Goal: Transaction & Acquisition: Purchase product/service

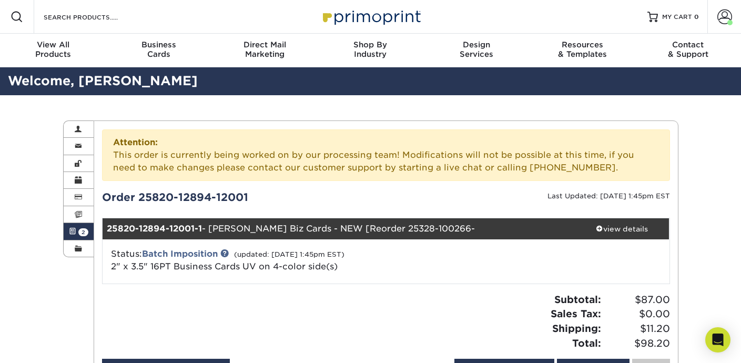
click at [94, 9] on div "Search Products" at bounding box center [89, 17] width 111 height 34
click at [94, 17] on input "Search Products" at bounding box center [94, 17] width 103 height 13
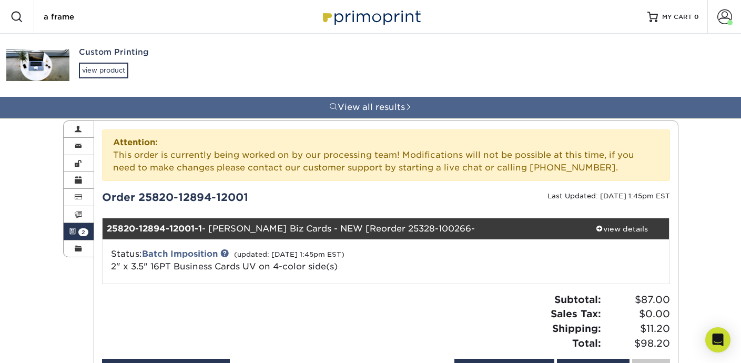
type input "a frame"
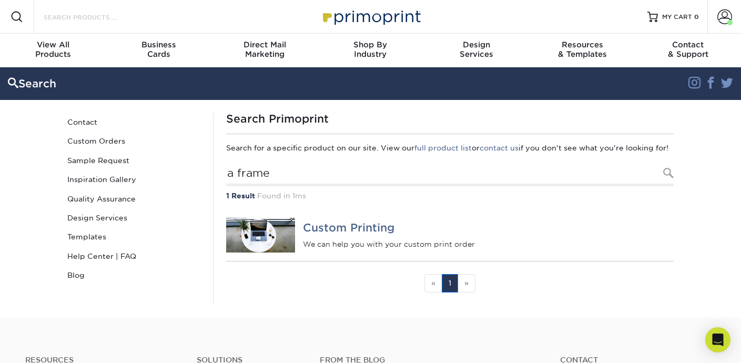
click at [82, 16] on input "Search Products" at bounding box center [94, 17] width 103 height 13
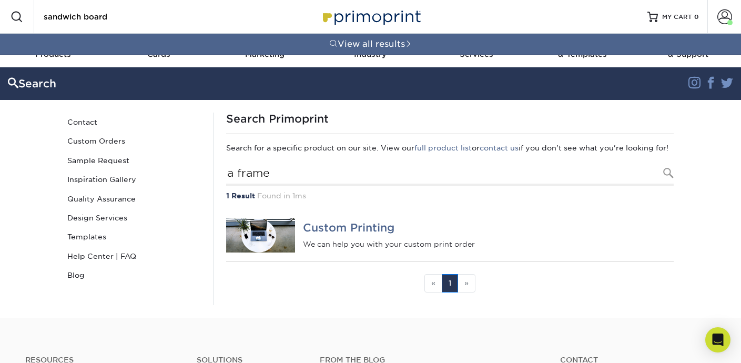
type input "sandwich board"
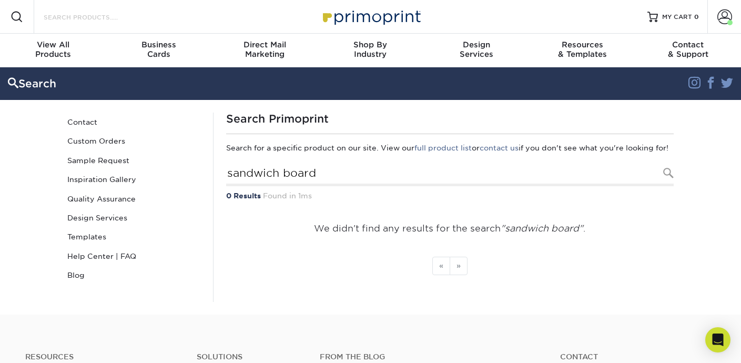
click at [141, 17] on input "Search Products" at bounding box center [94, 17] width 103 height 13
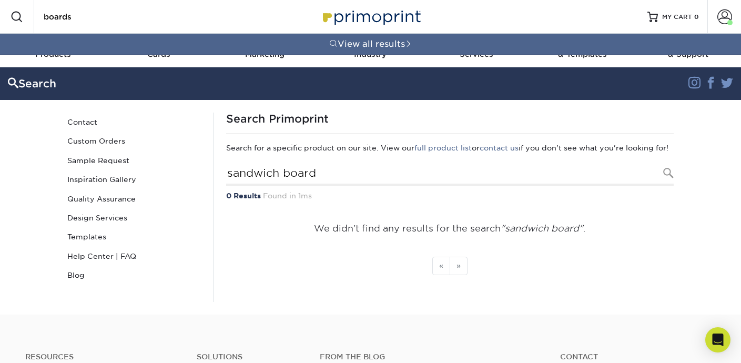
type input "boards"
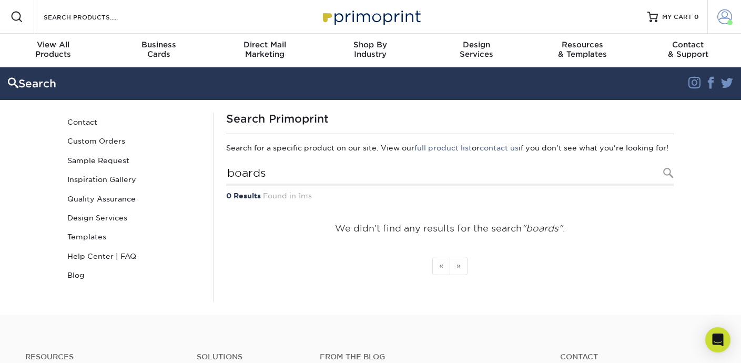
click at [723, 21] on span at bounding box center [724, 16] width 15 height 15
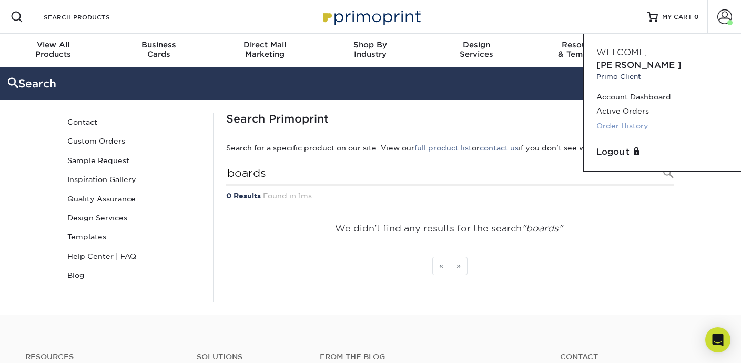
click at [611, 119] on link "Order History" at bounding box center [662, 126] width 132 height 14
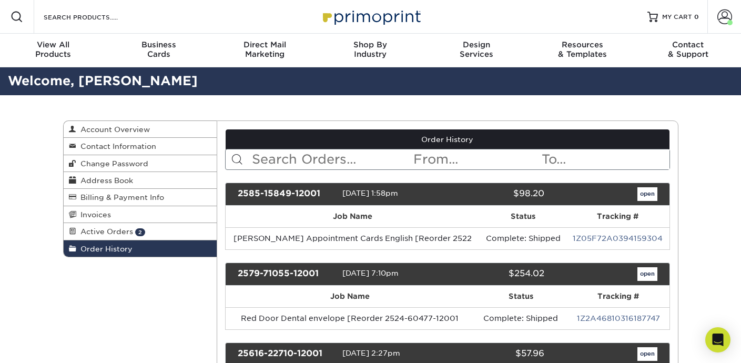
click at [329, 157] on input "text" at bounding box center [331, 159] width 161 height 20
type input "boards"
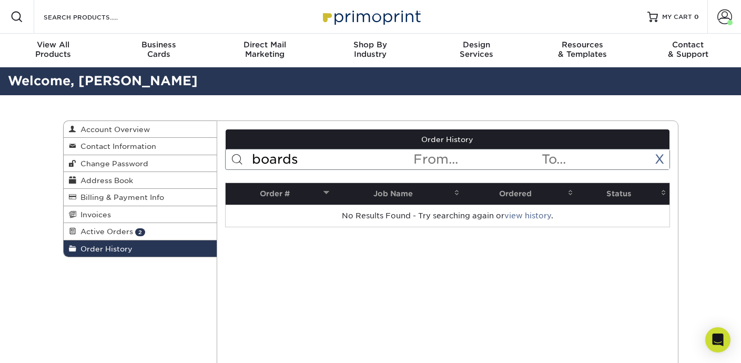
click at [307, 161] on input "boards" at bounding box center [331, 159] width 161 height 20
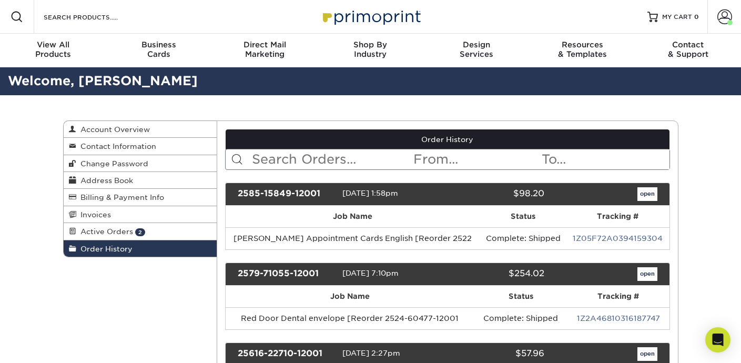
click at [133, 24] on div "Search Products" at bounding box center [89, 17] width 111 height 34
click at [126, 16] on input "Search Products" at bounding box center [94, 17] width 103 height 13
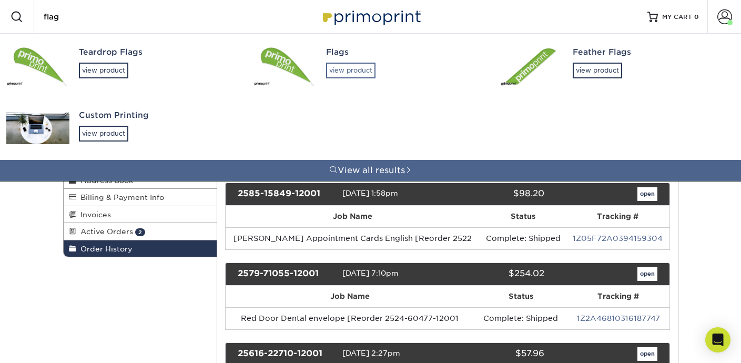
type input "flag"
click at [340, 73] on div "view product" at bounding box center [350, 71] width 49 height 16
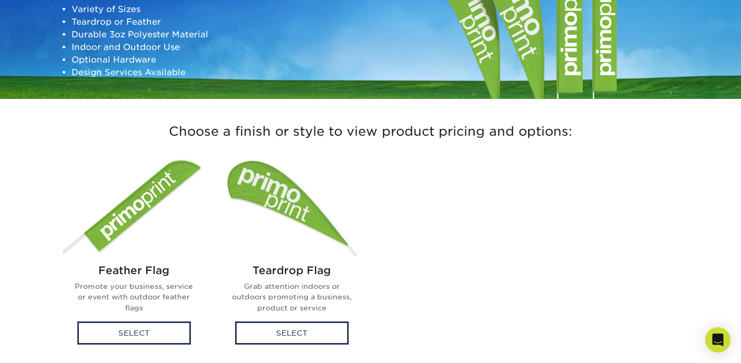
scroll to position [246, 0]
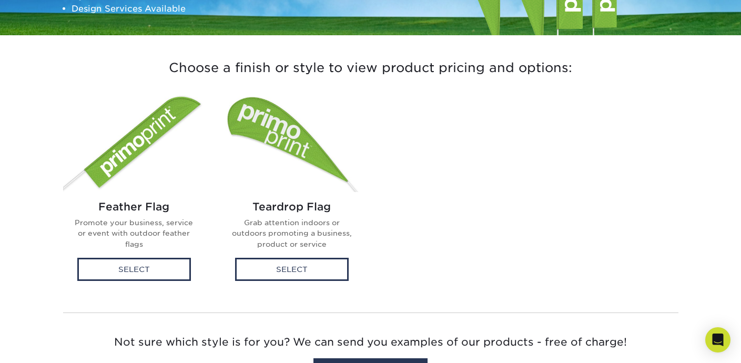
click at [118, 154] on img at bounding box center [134, 142] width 142 height 99
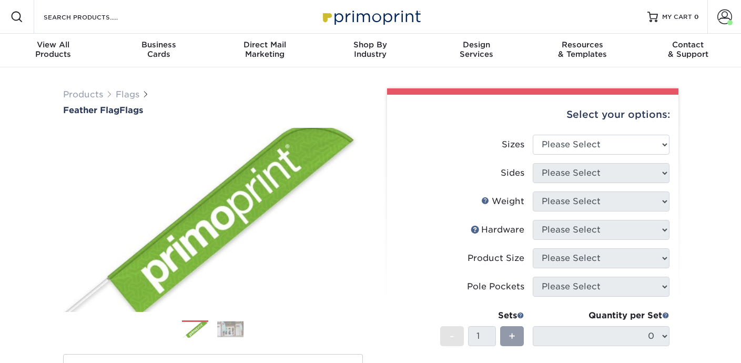
scroll to position [42, 0]
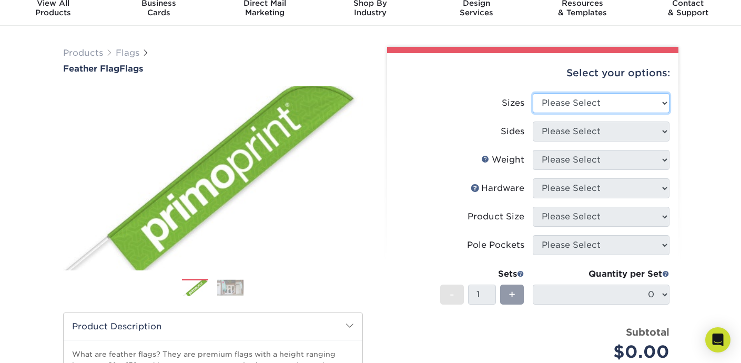
click at [552, 104] on select "Please Select 24" x 36" 24" x 81" 32" x 70" 32" x 99" 32" x 123" 36" x 123" 37"…" at bounding box center [601, 103] width 137 height 20
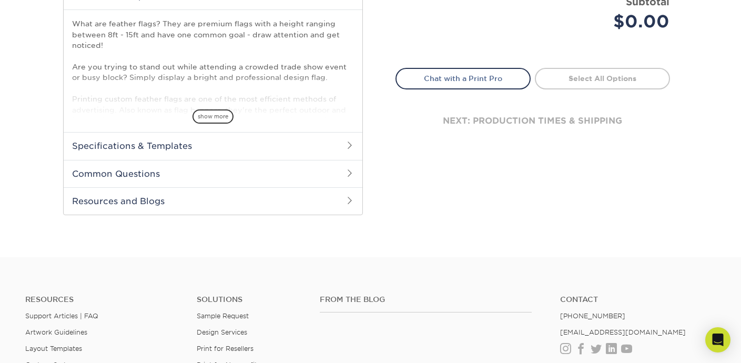
scroll to position [370, 0]
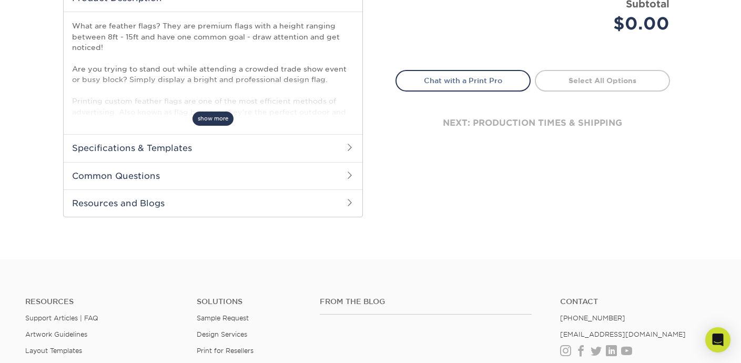
click at [206, 119] on span "show more" at bounding box center [212, 118] width 41 height 14
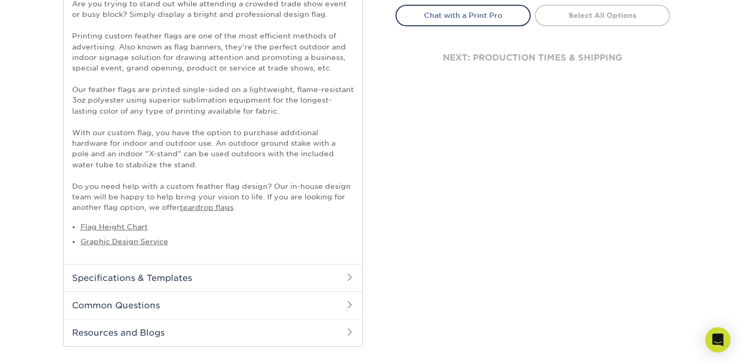
scroll to position [453, 0]
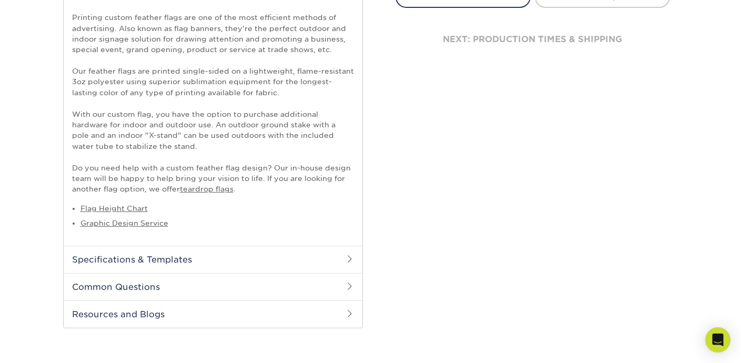
click at [210, 252] on h2 "Specifications & Templates" at bounding box center [213, 259] width 299 height 27
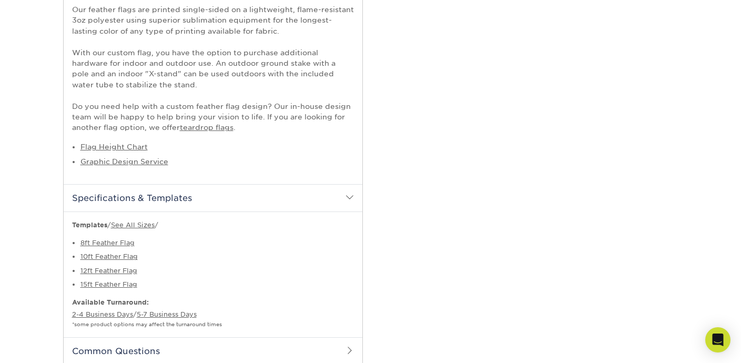
scroll to position [549, 0]
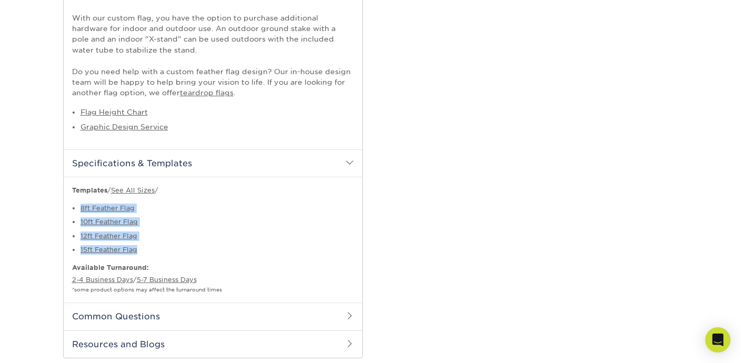
drag, startPoint x: 161, startPoint y: 254, endPoint x: 103, endPoint y: 201, distance: 78.9
click at [103, 201] on div "Templates / See All Sizes / 8ft Feather Flag 10ft Feather Flag 12ft Feather Fla…" at bounding box center [213, 240] width 282 height 109
copy ul "8ft Feather Flag 10ft Feather Flag 12ft Feather Flag 15ft Feather Flag"
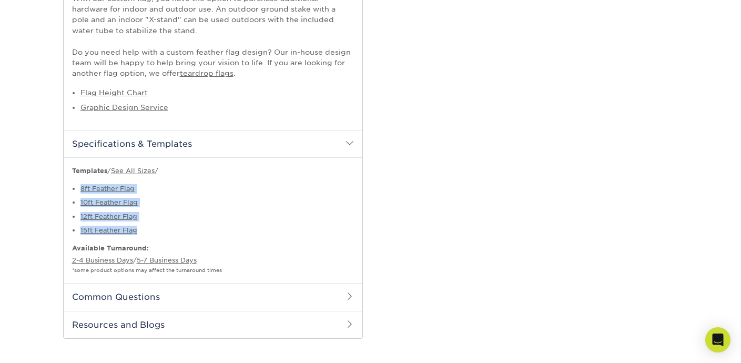
scroll to position [579, 0]
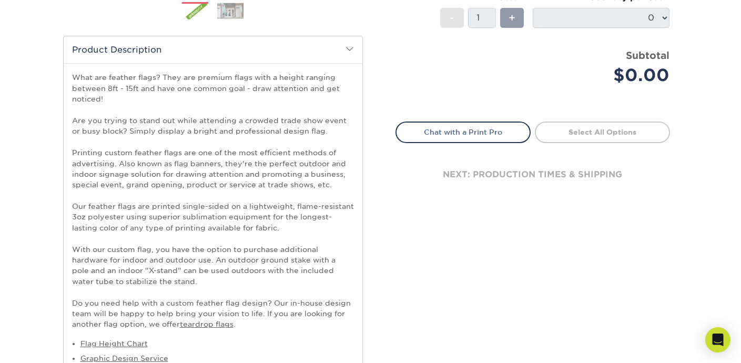
scroll to position [0, 0]
